Goal: Navigation & Orientation: Find specific page/section

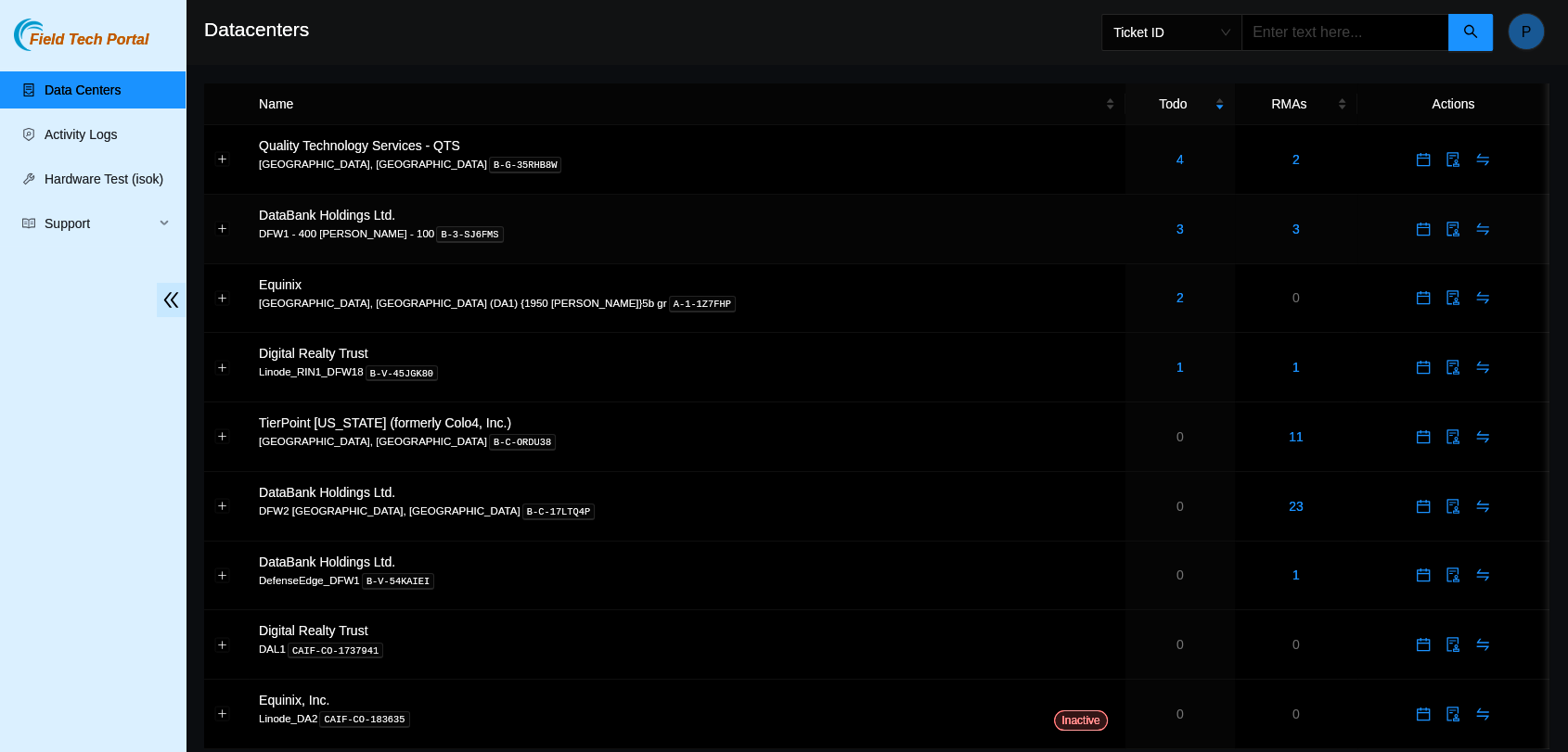
click at [1136, 226] on div "3" at bounding box center [1179, 229] width 89 height 20
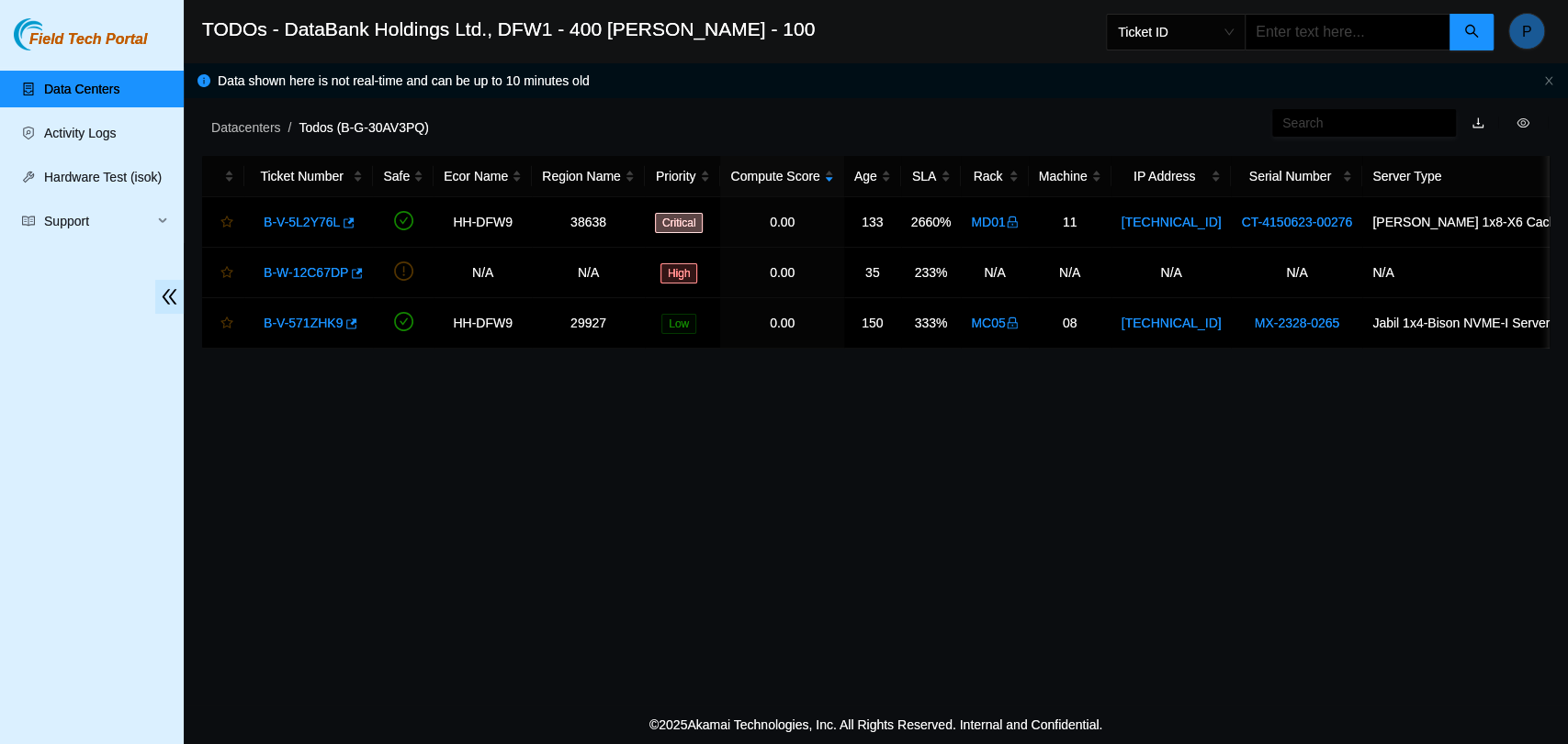
click at [120, 82] on link "Data Centers" at bounding box center [82, 89] width 75 height 15
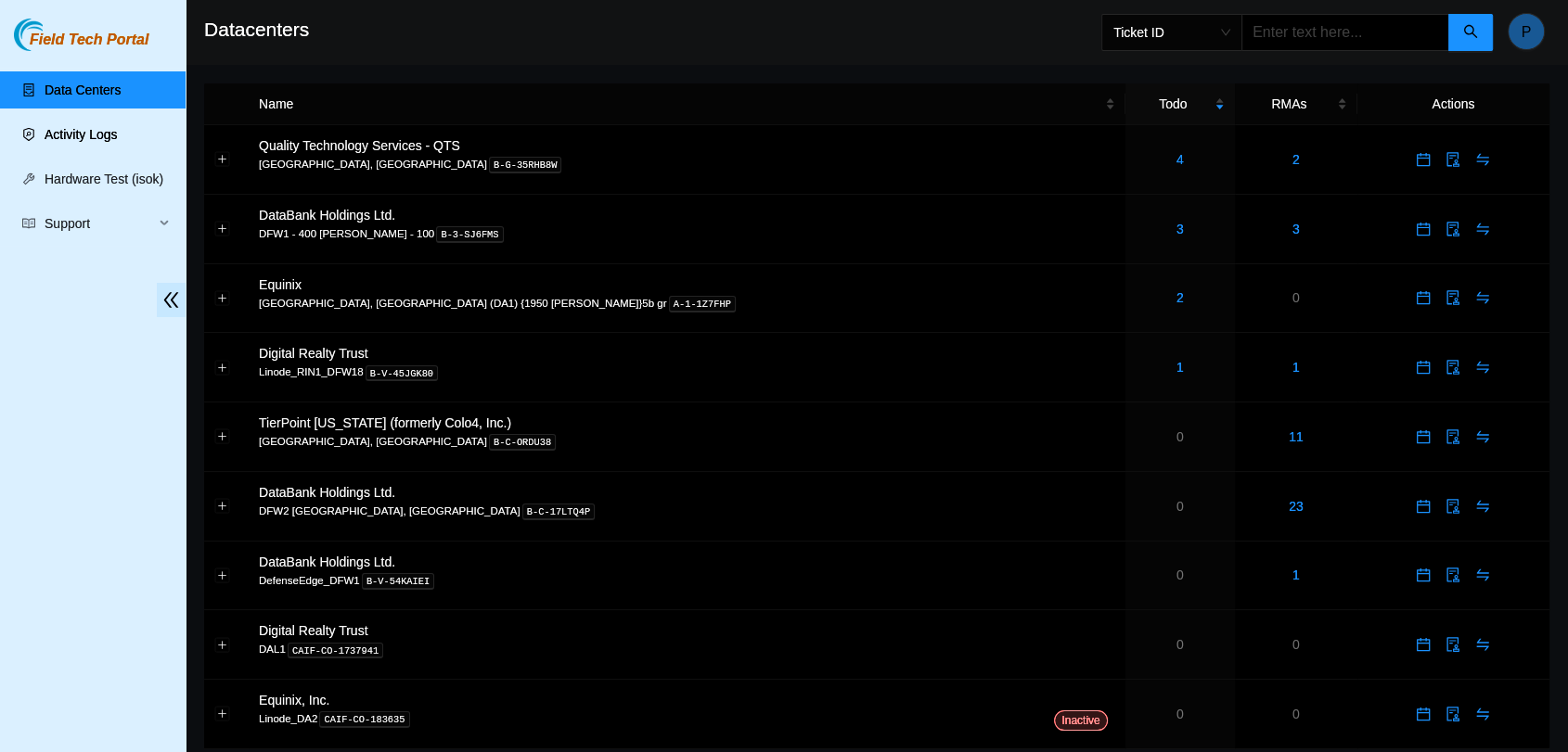
click at [74, 140] on link "Activity Logs" at bounding box center [81, 134] width 73 height 15
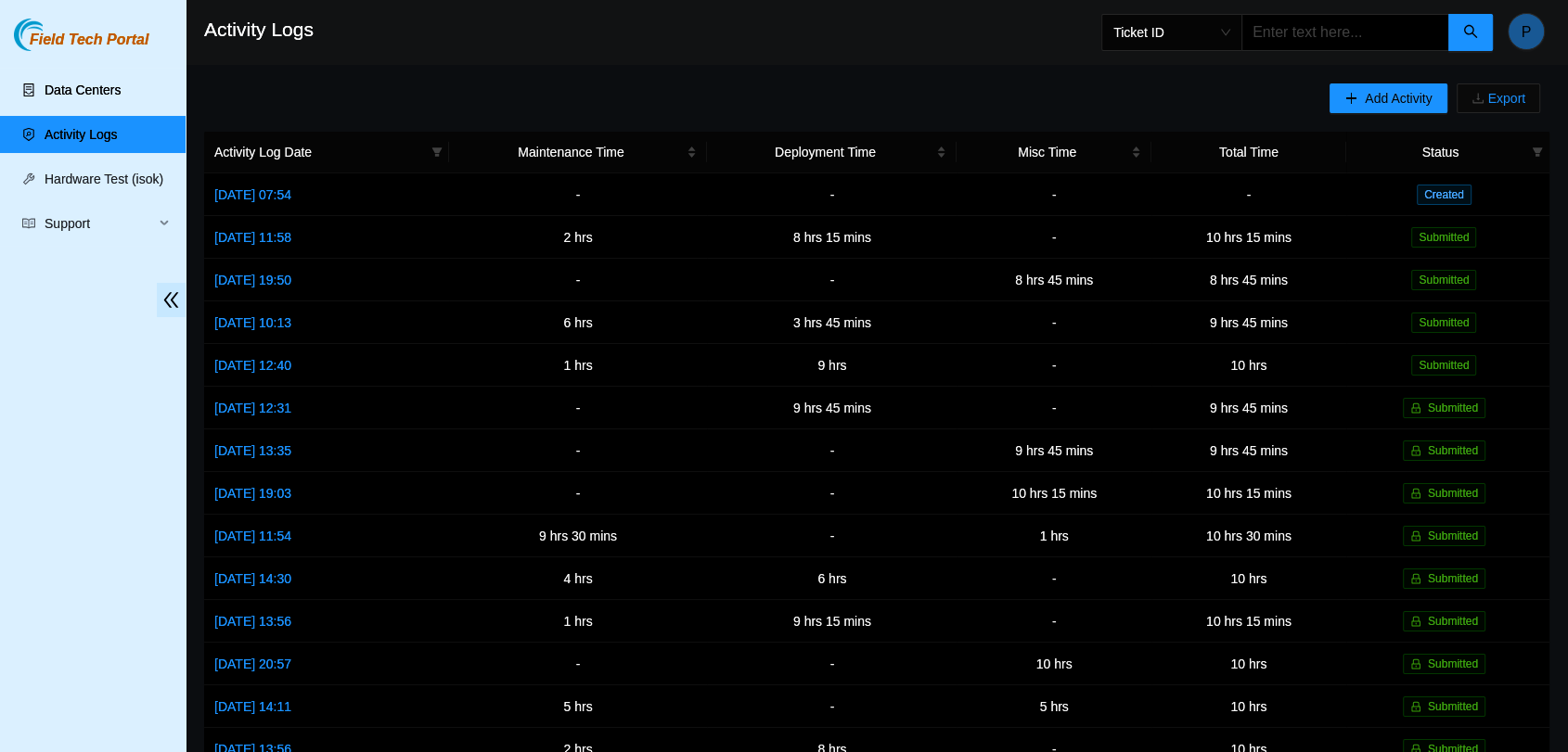
click at [115, 87] on link "Data Centers" at bounding box center [83, 90] width 76 height 15
